Goal: Transaction & Acquisition: Purchase product/service

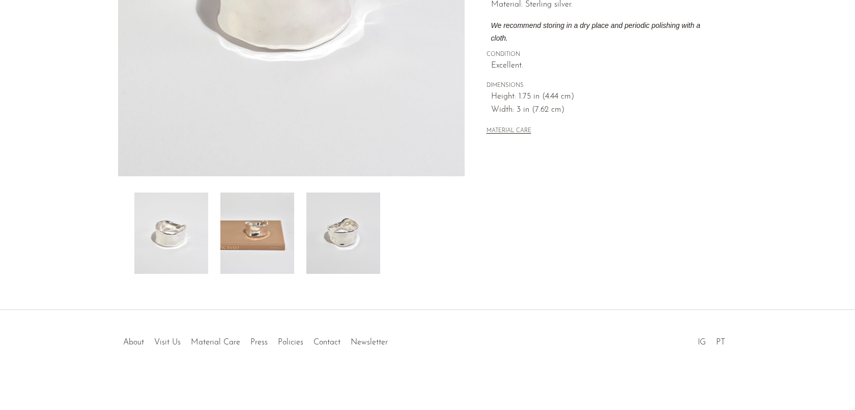
scroll to position [140, 0]
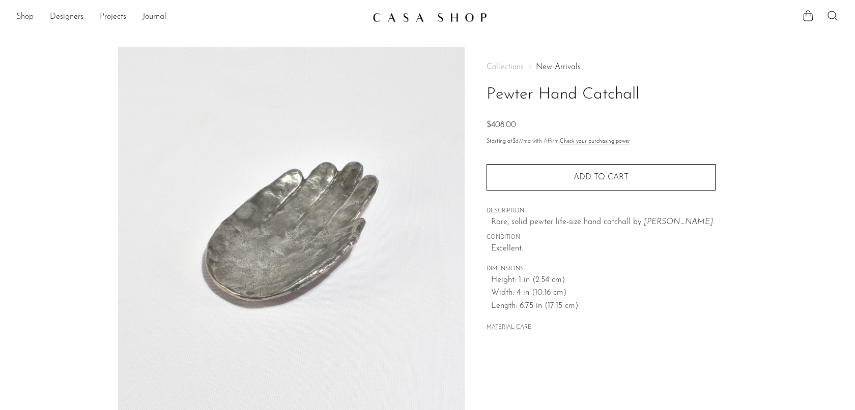
scroll to position [5, 0]
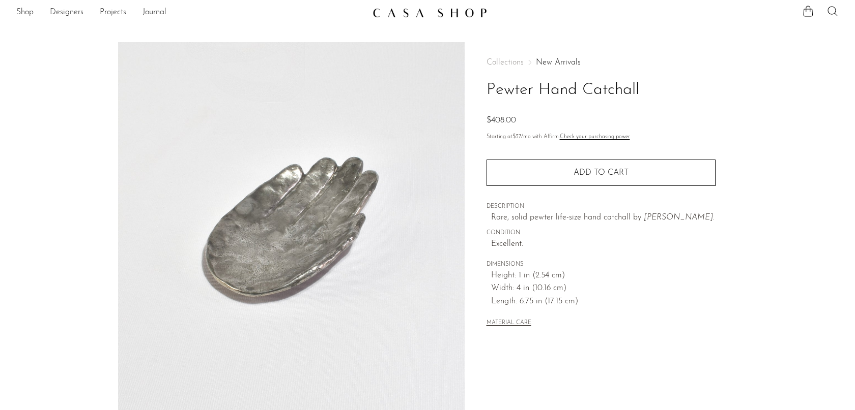
click at [825, 13] on ul at bounding box center [820, 12] width 37 height 15
click at [831, 11] on icon at bounding box center [832, 11] width 12 height 12
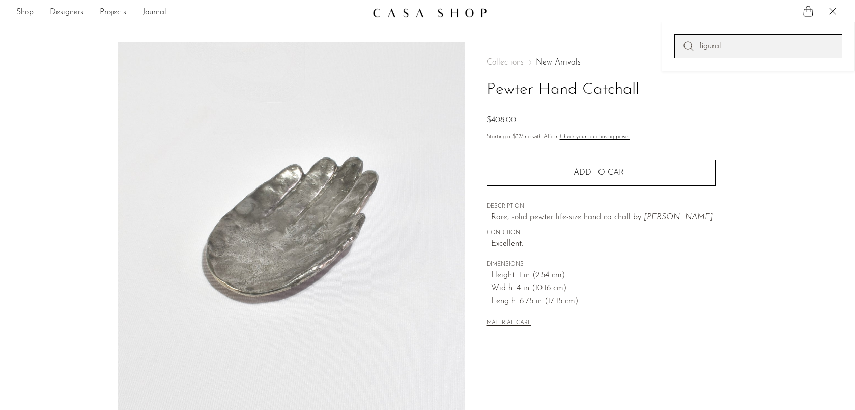
type input "figural"
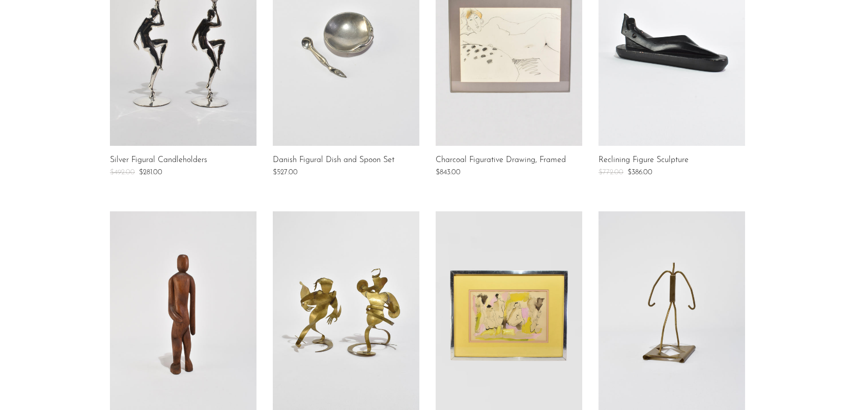
scroll to position [573, 0]
